Goal: Transaction & Acquisition: Book appointment/travel/reservation

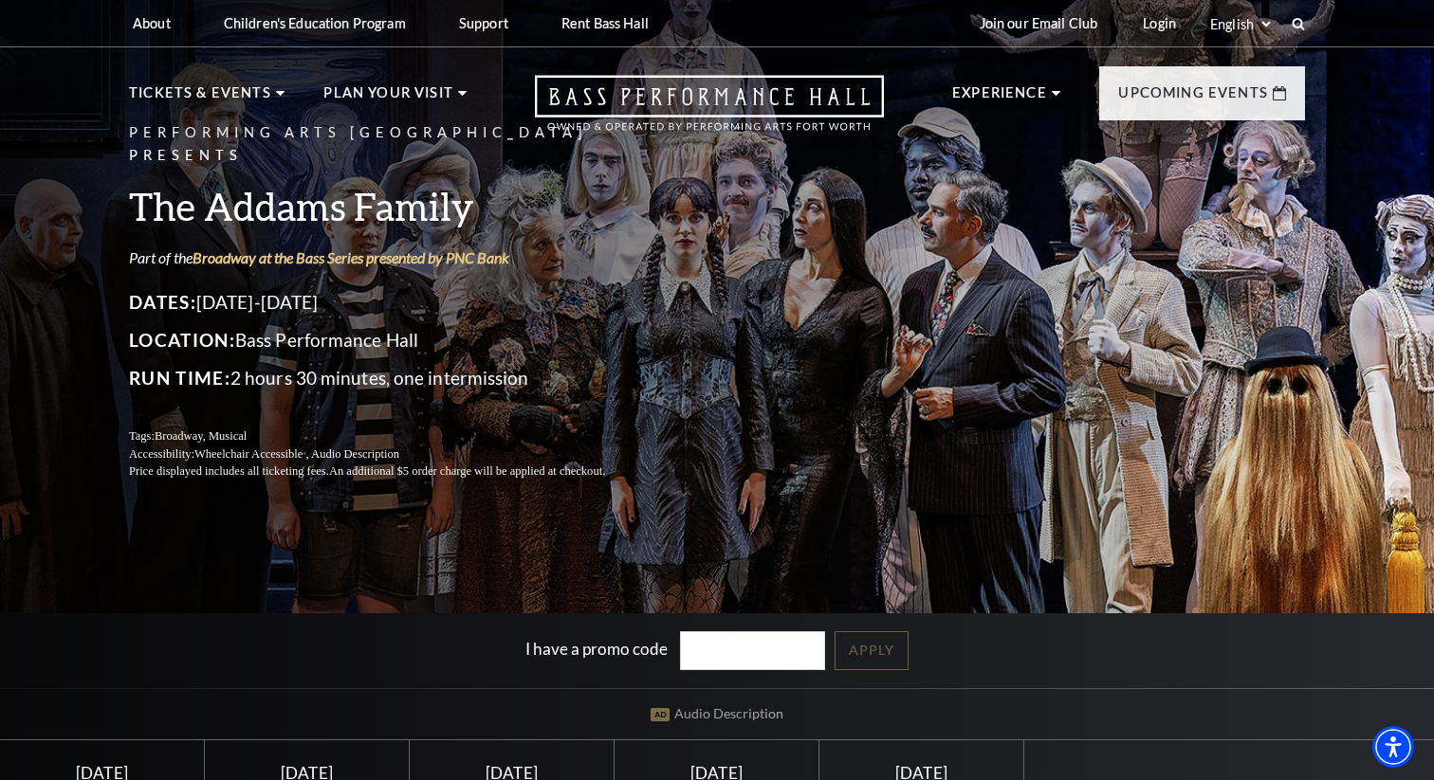
click at [366, 193] on h3 "The Addams Family" at bounding box center [390, 206] width 522 height 48
click at [362, 248] on link "Broadway at the Bass Series presented by PNC Bank" at bounding box center [350, 257] width 317 height 18
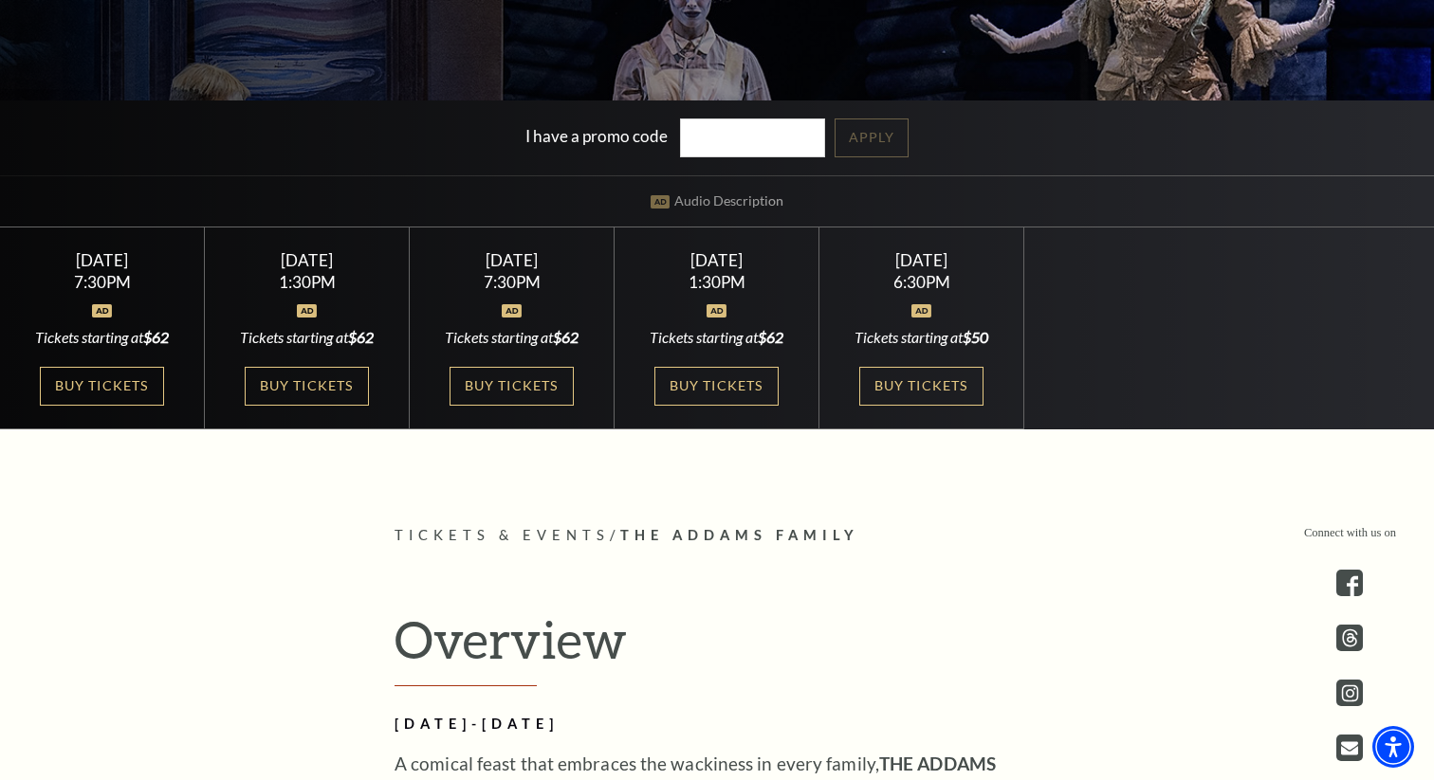
scroll to position [510, 0]
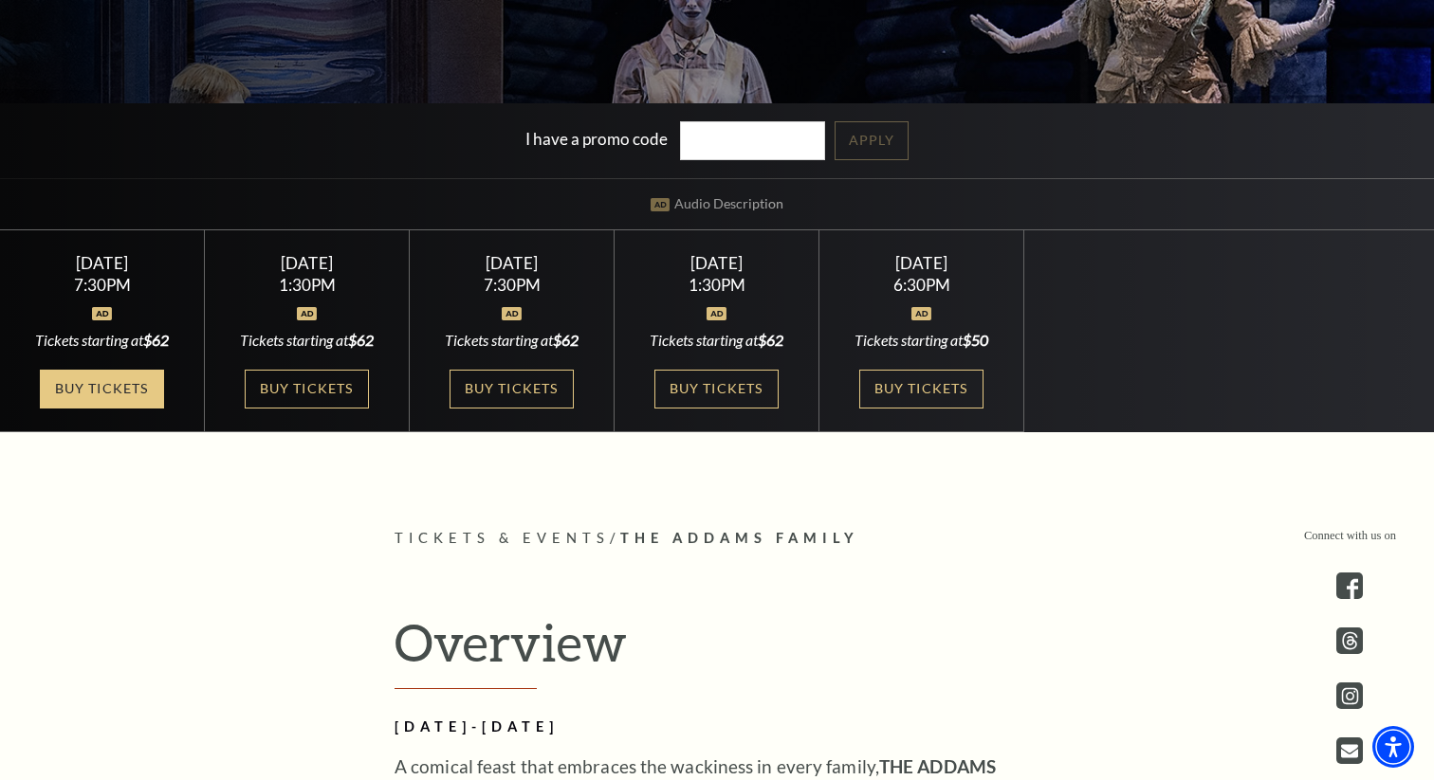
click at [101, 398] on link "Buy Tickets" at bounding box center [101, 389] width 123 height 39
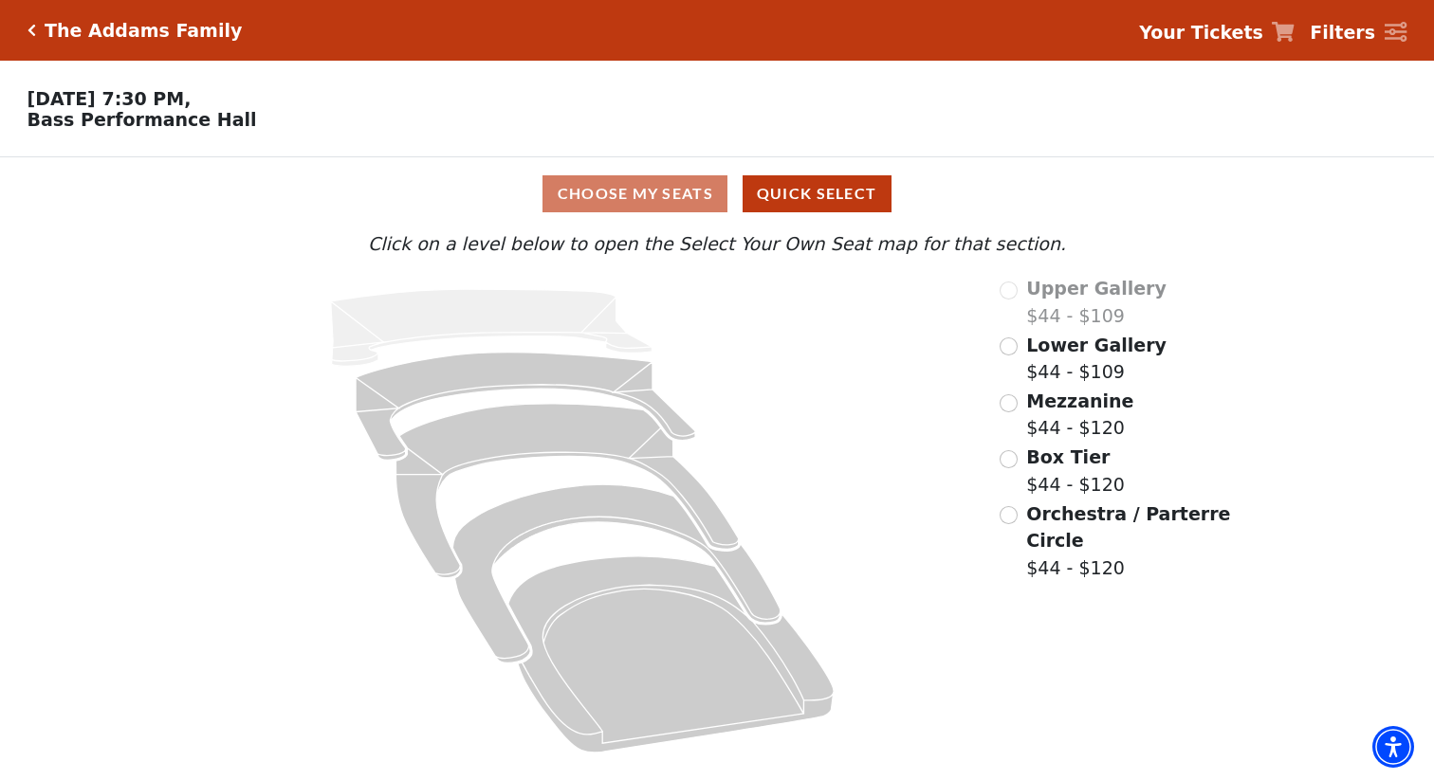
click at [1024, 515] on div "Orchestra / Parterre Circle $44 - $120" at bounding box center [1116, 542] width 234 height 82
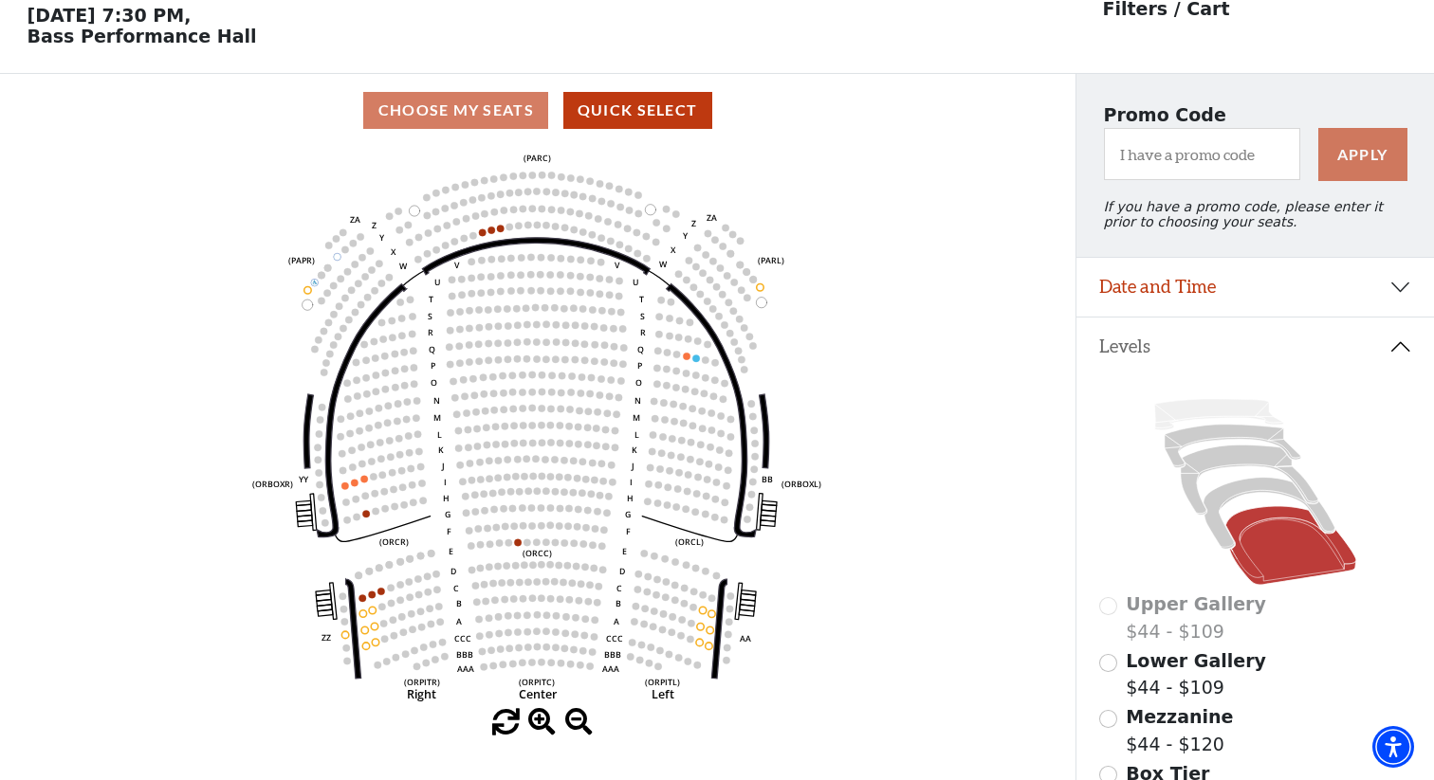
scroll to position [87, 0]
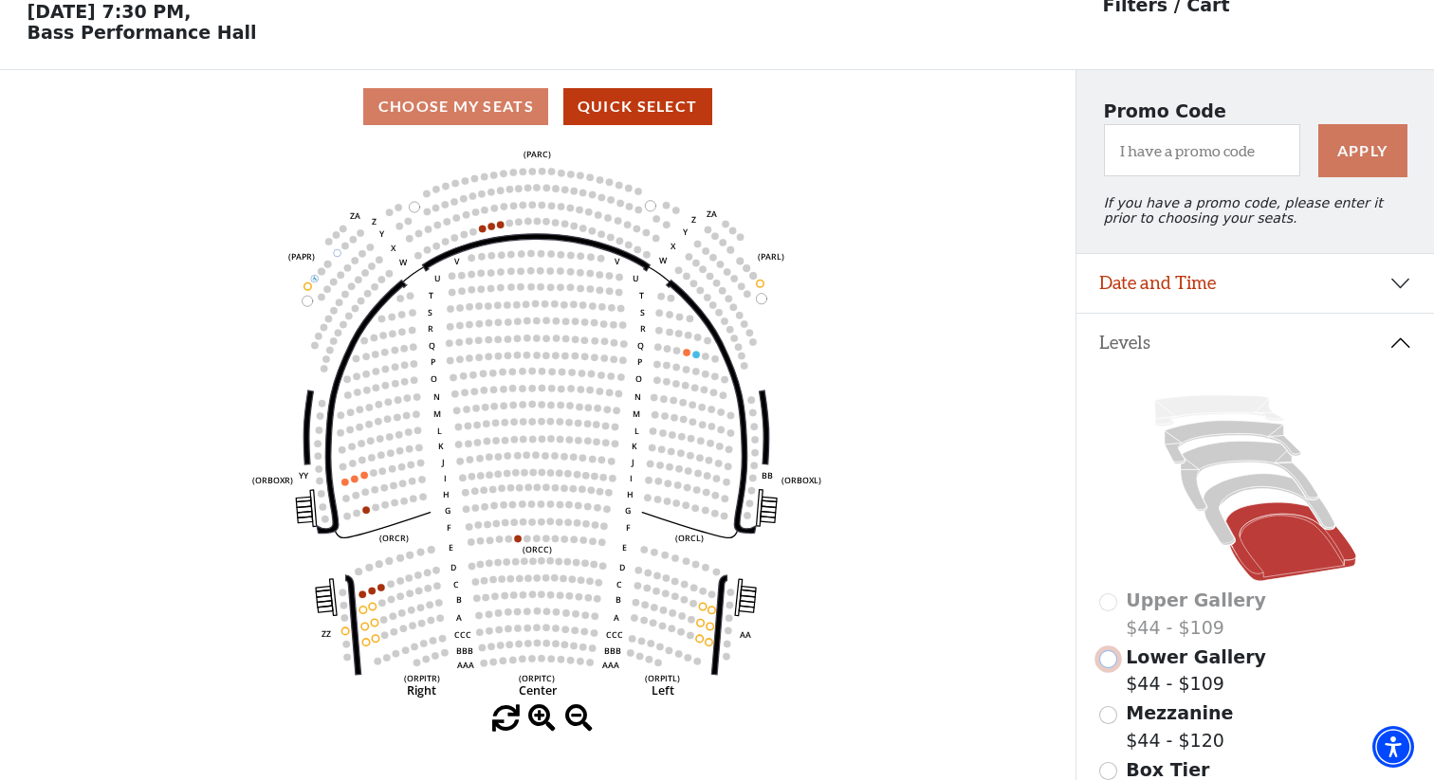
click at [1115, 659] on input "Lower Gallery$44 - $109\a" at bounding box center [1108, 660] width 18 height 18
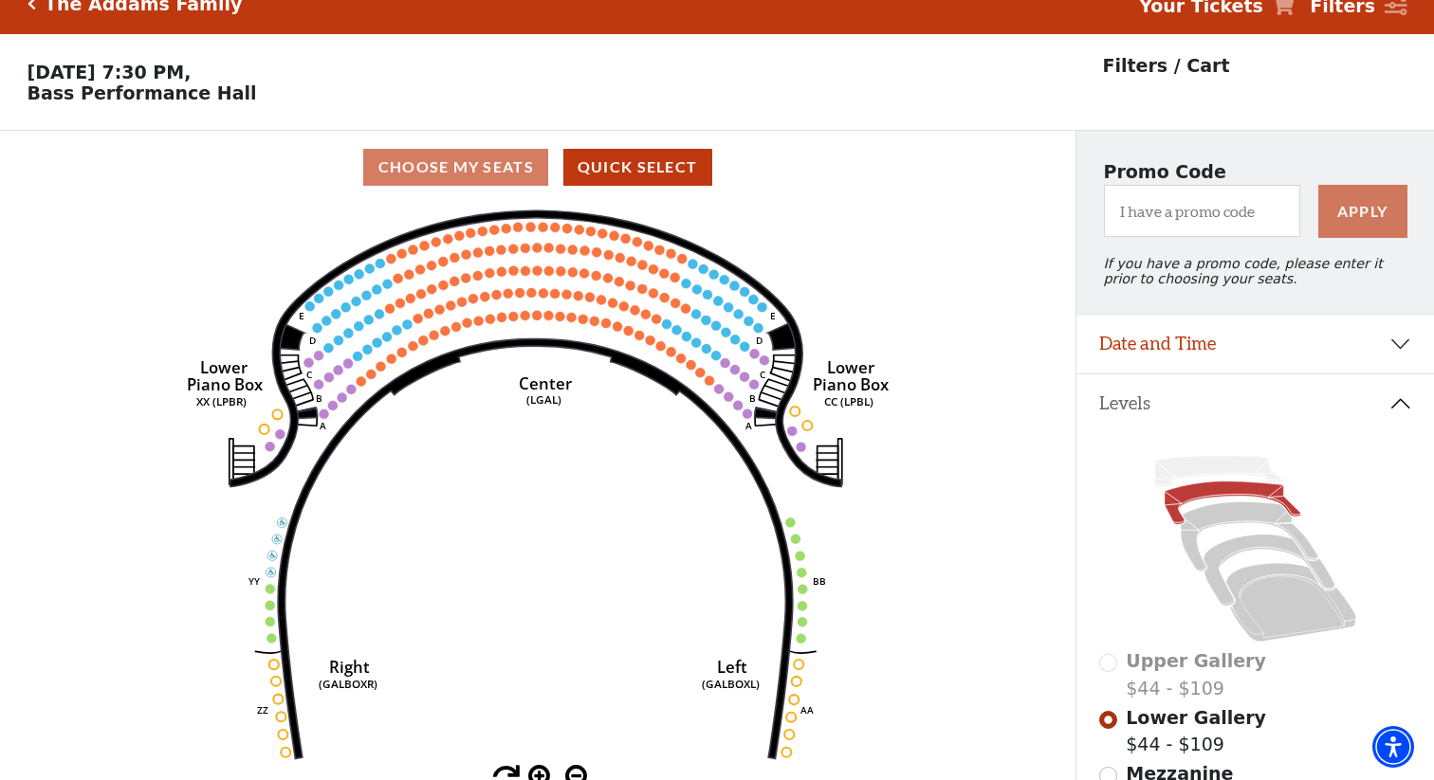
scroll to position [0, 0]
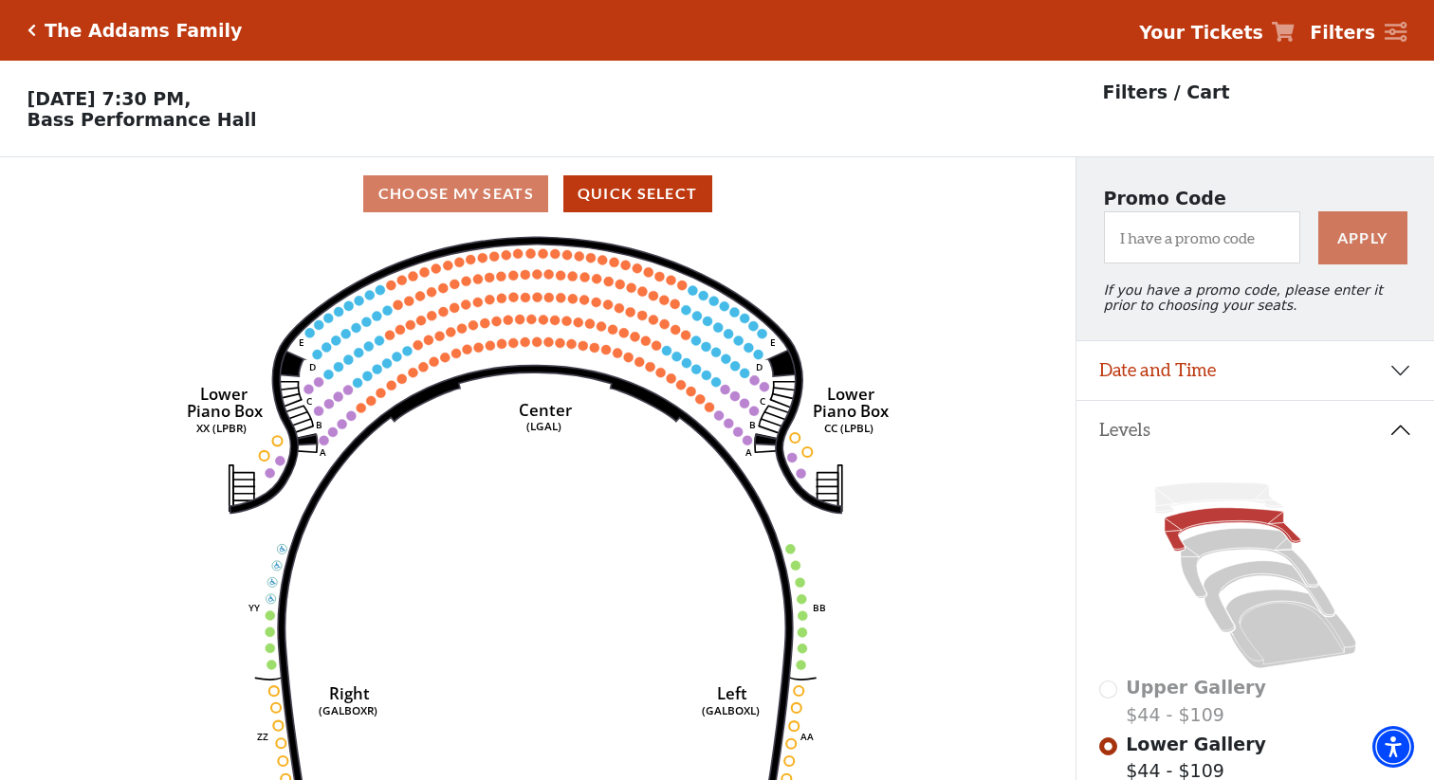
click at [30, 29] on icon "Click here to go back to filters" at bounding box center [31, 30] width 9 height 13
